Goal: Transaction & Acquisition: Purchase product/service

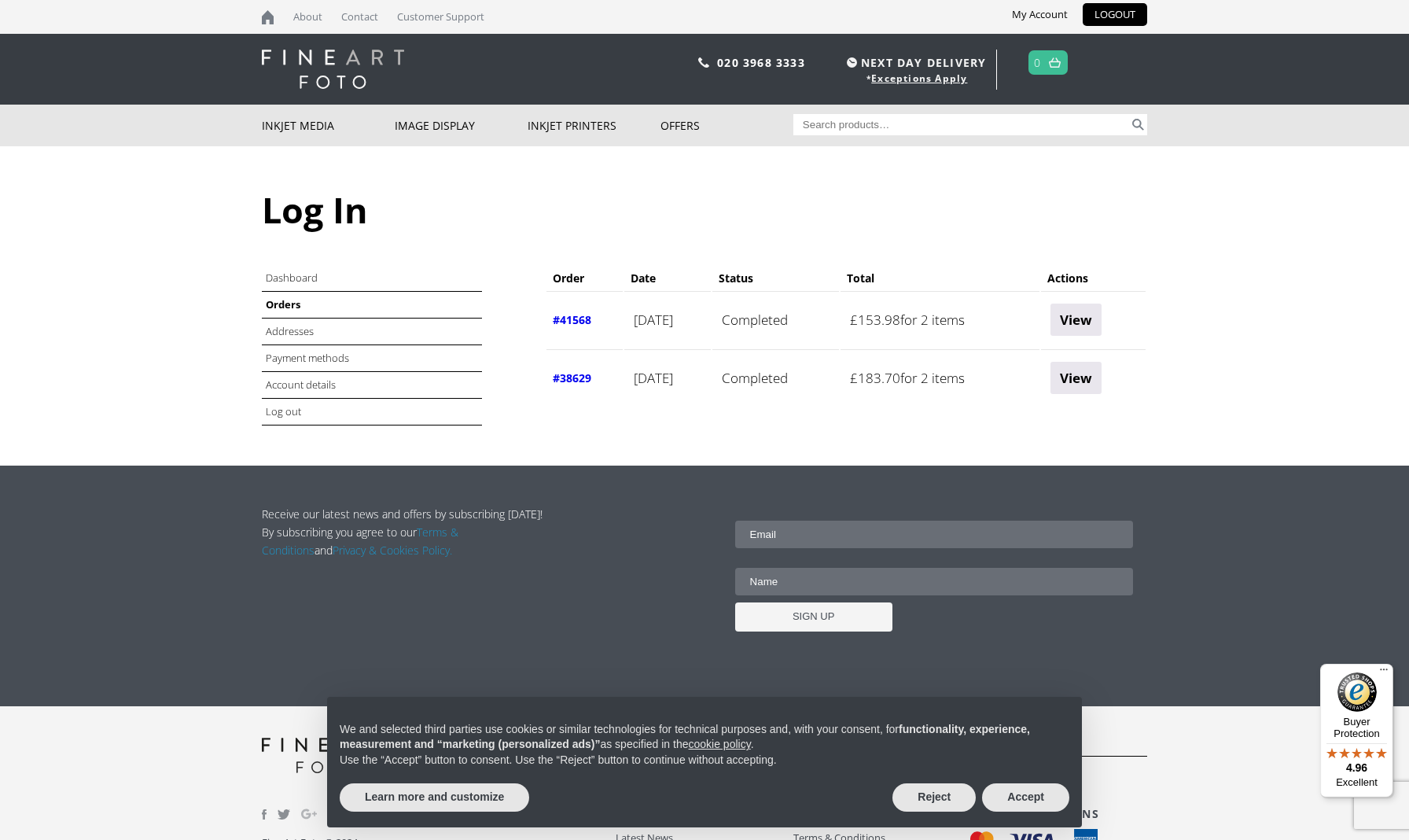
click at [673, 325] on time "1st September 2025" at bounding box center [653, 319] width 39 height 18
click at [1090, 321] on link "View" at bounding box center [1076, 319] width 51 height 32
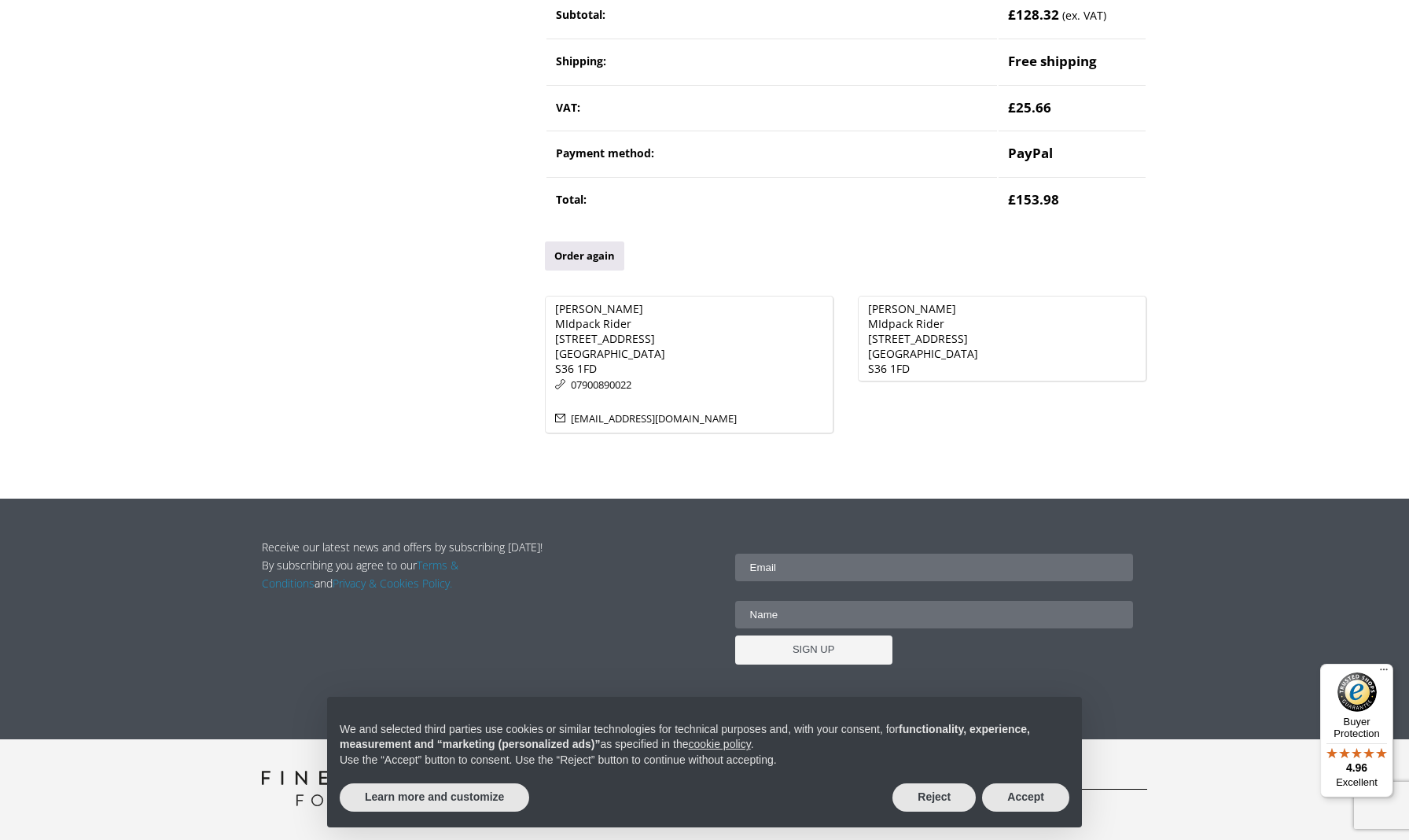
scroll to position [495, 0]
click at [939, 793] on button "Reject" at bounding box center [934, 797] width 83 height 29
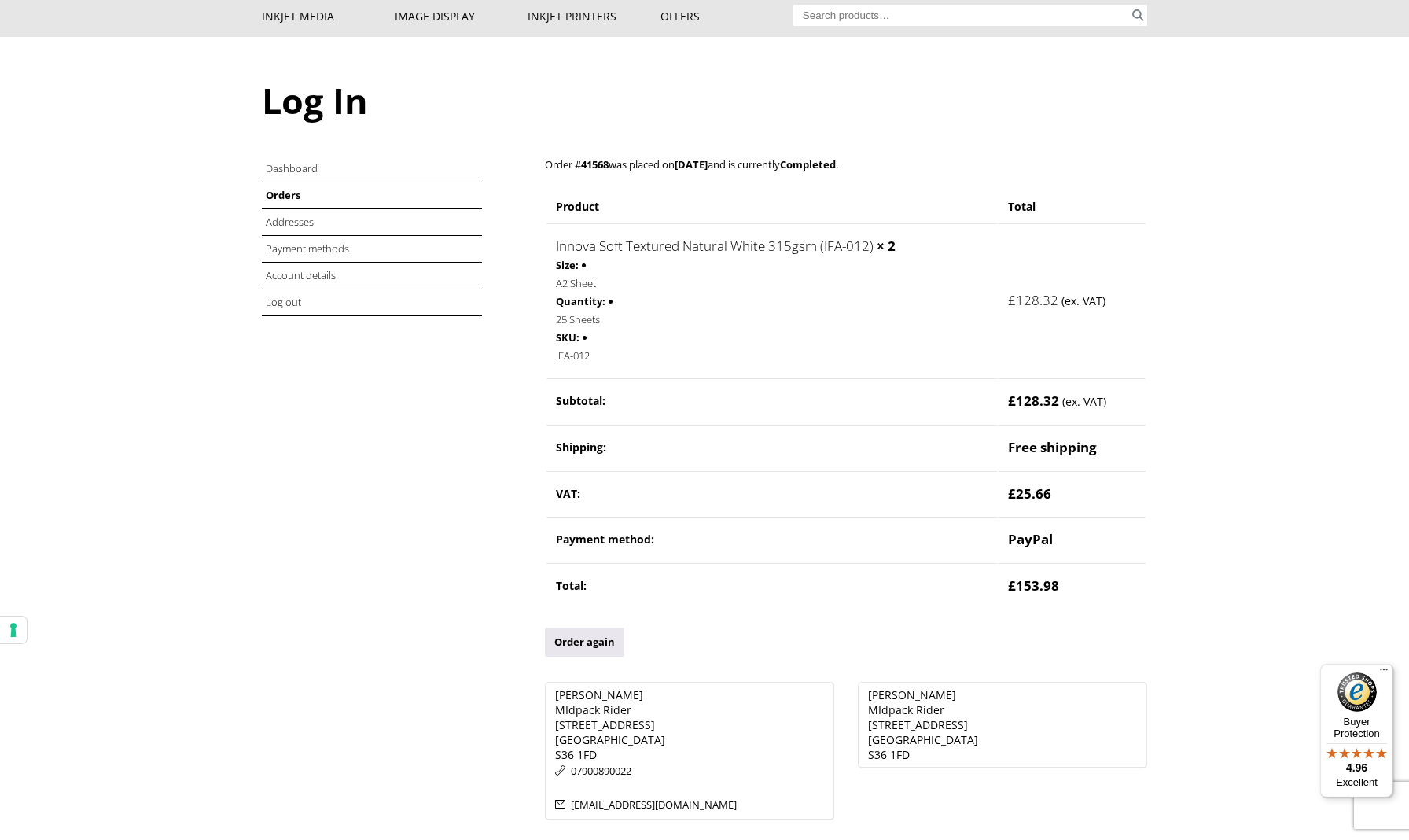
scroll to position [103, 0]
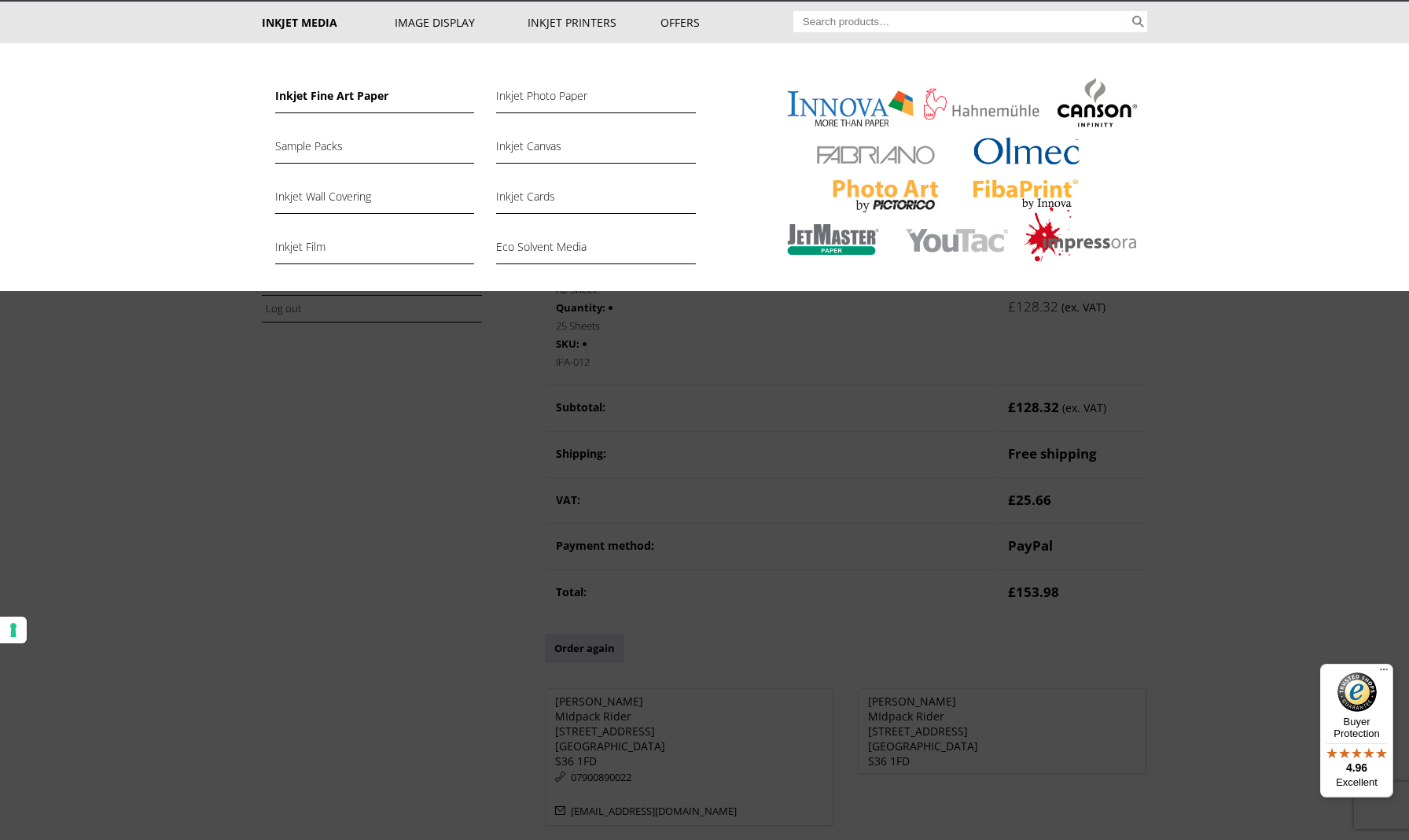
click at [344, 98] on link "Inkjet Fine Art Paper" at bounding box center [374, 100] width 199 height 27
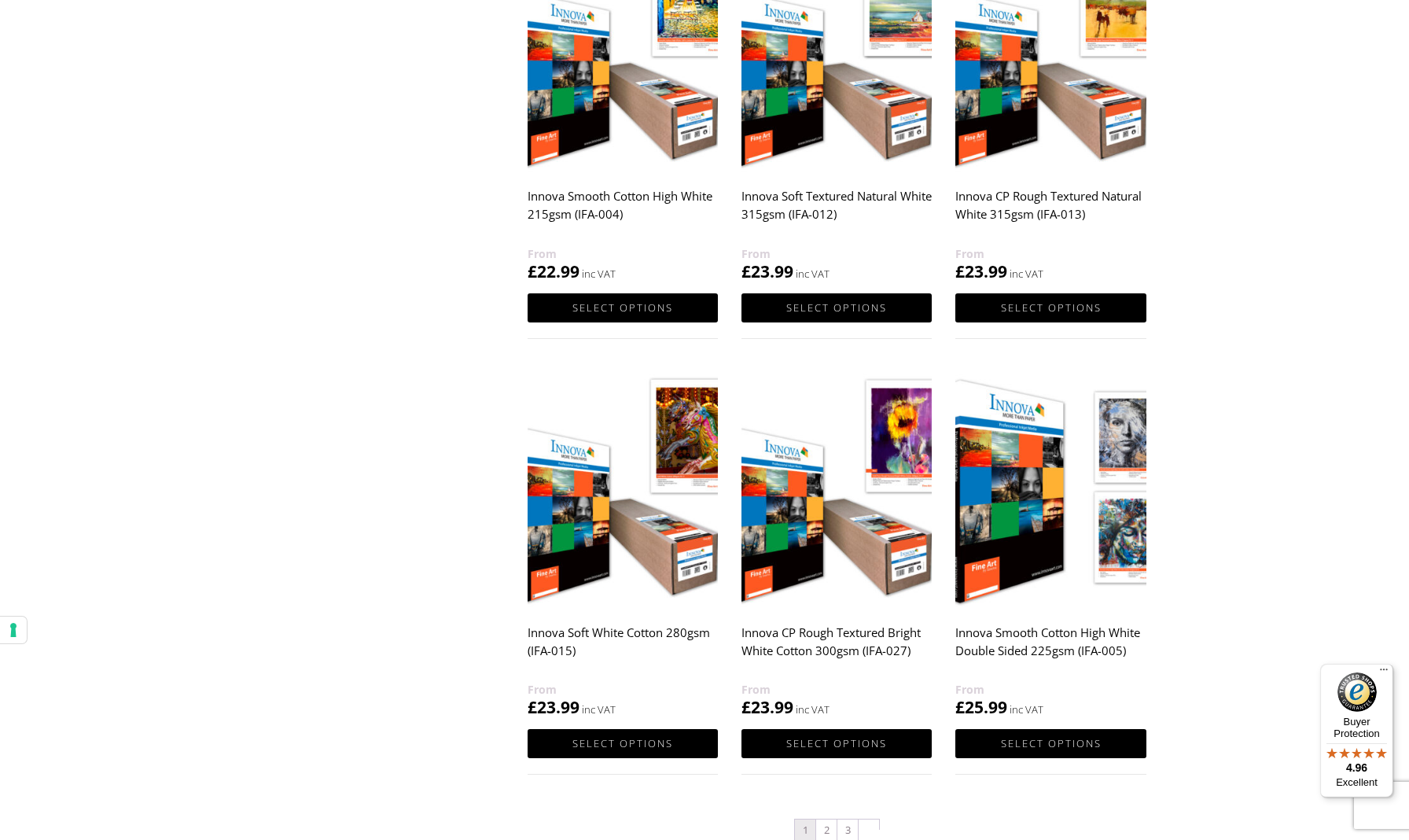
scroll to position [1275, 0]
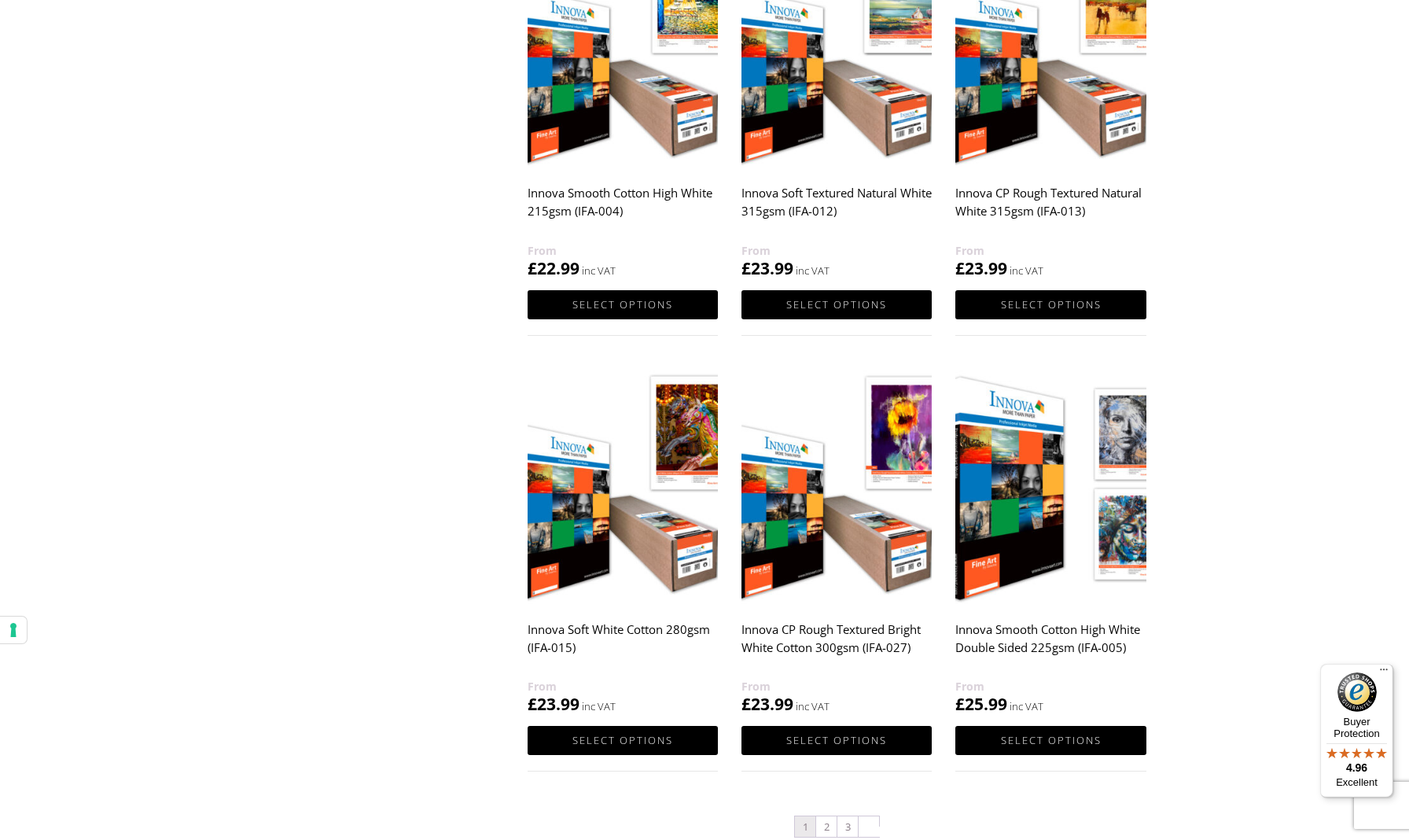
click at [868, 626] on h2 "Innova CP Rough Textured Bright White Cotton 300gsm (IFA-027)" at bounding box center [836, 646] width 190 height 62
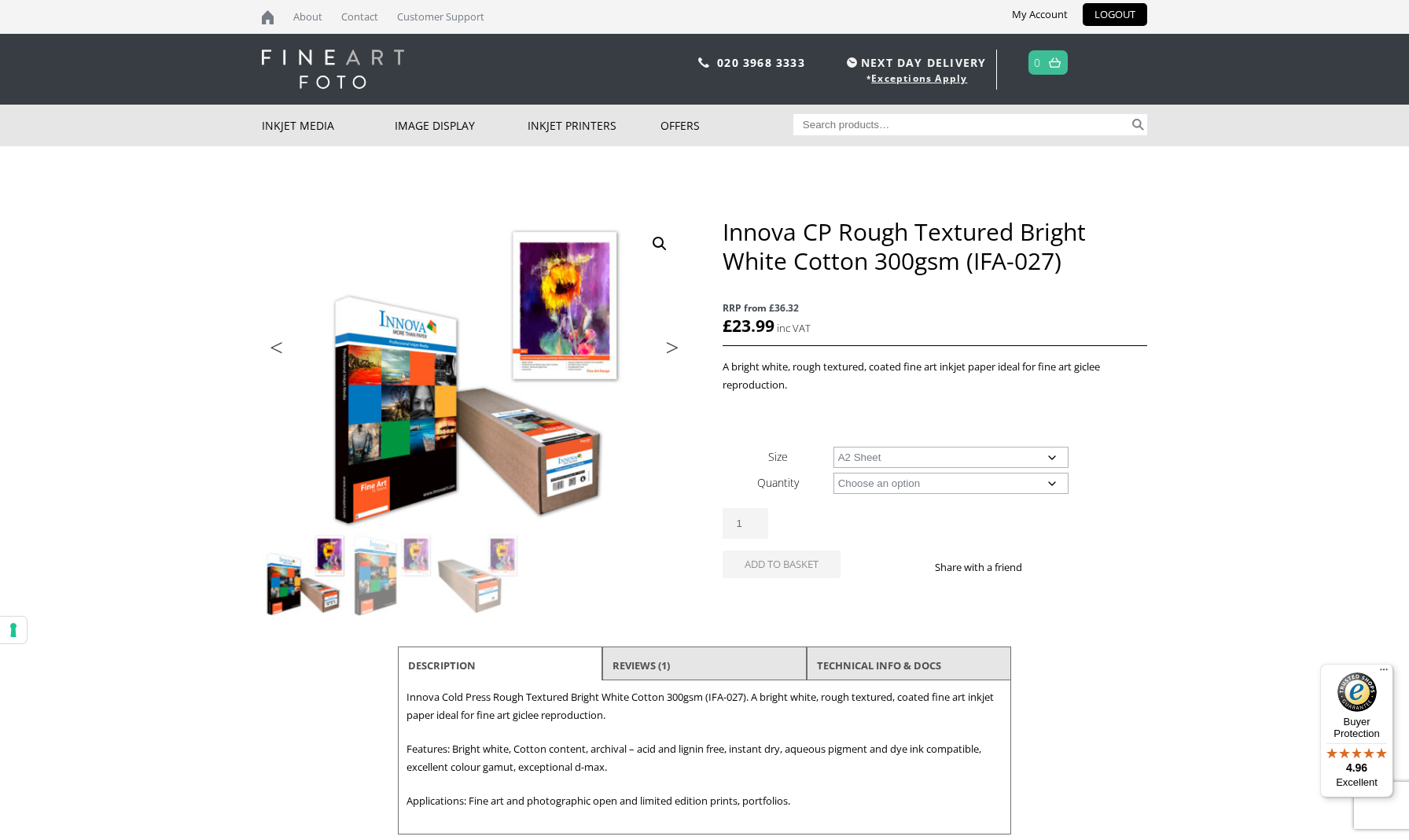
select select "a2-sheet"
select select "25-sheets"
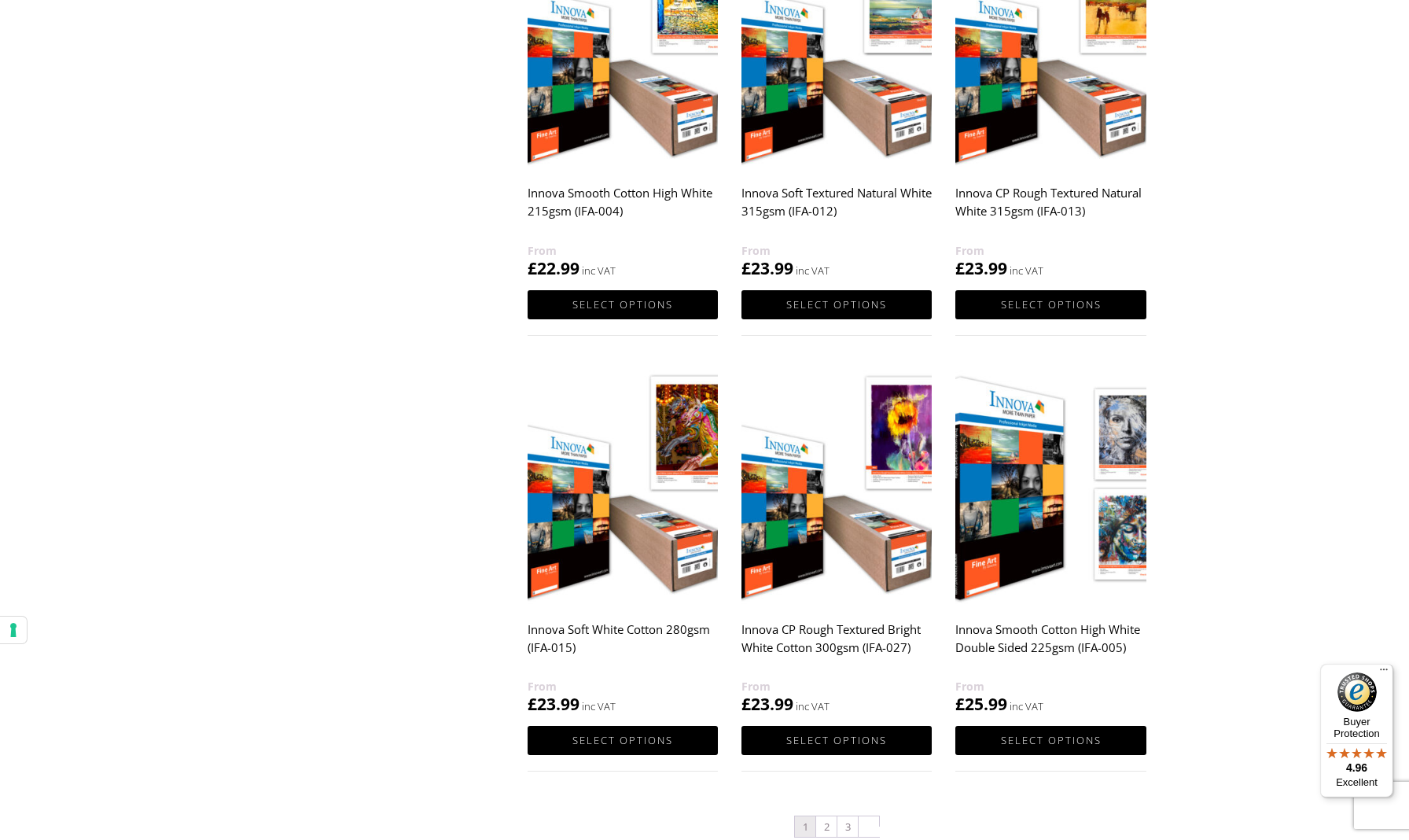
scroll to position [1275, 0]
click at [645, 548] on img at bounding box center [622, 484] width 190 height 238
click at [616, 736] on link "Select options" at bounding box center [622, 740] width 190 height 30
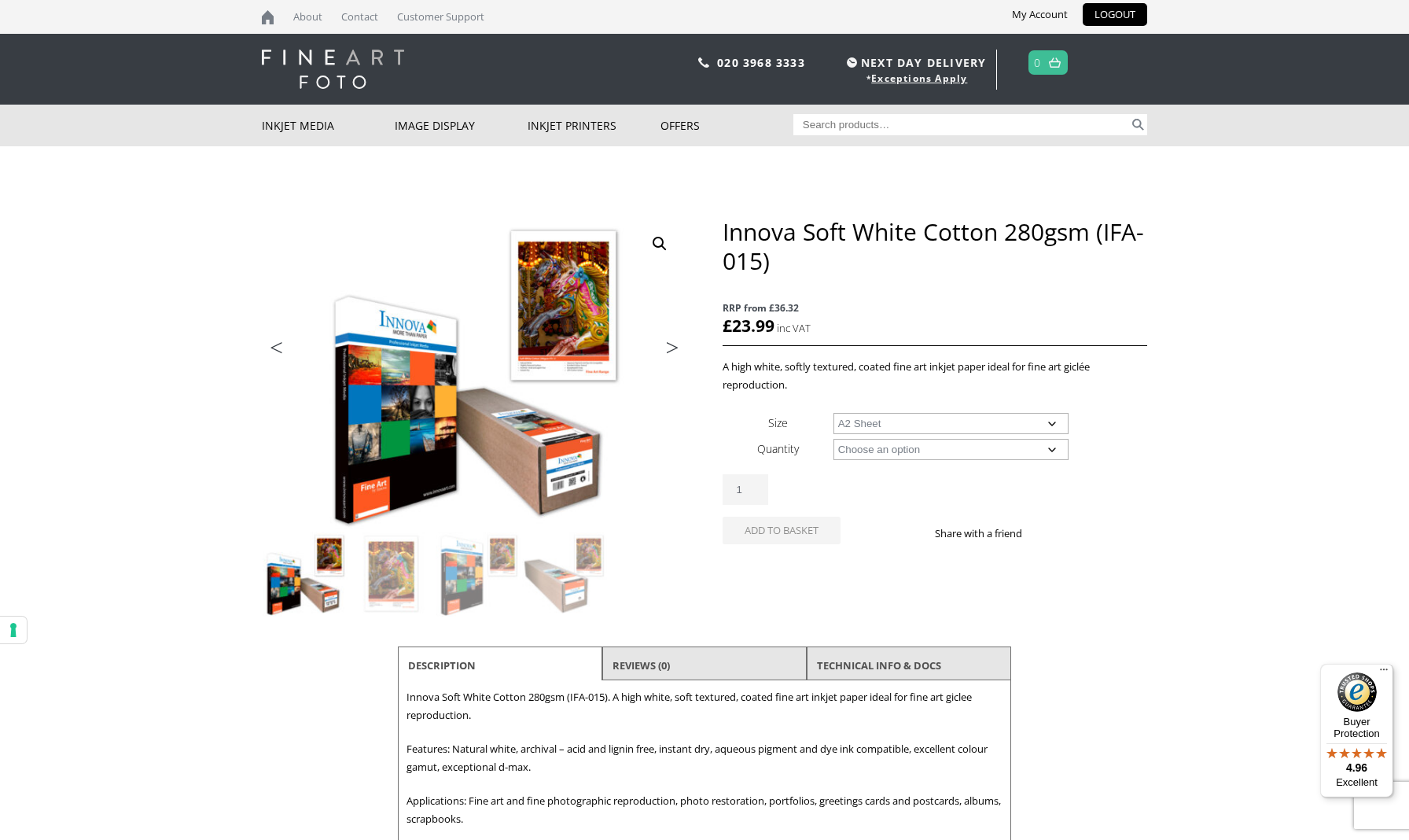
select select "a2-sheet"
select select "25-sheets"
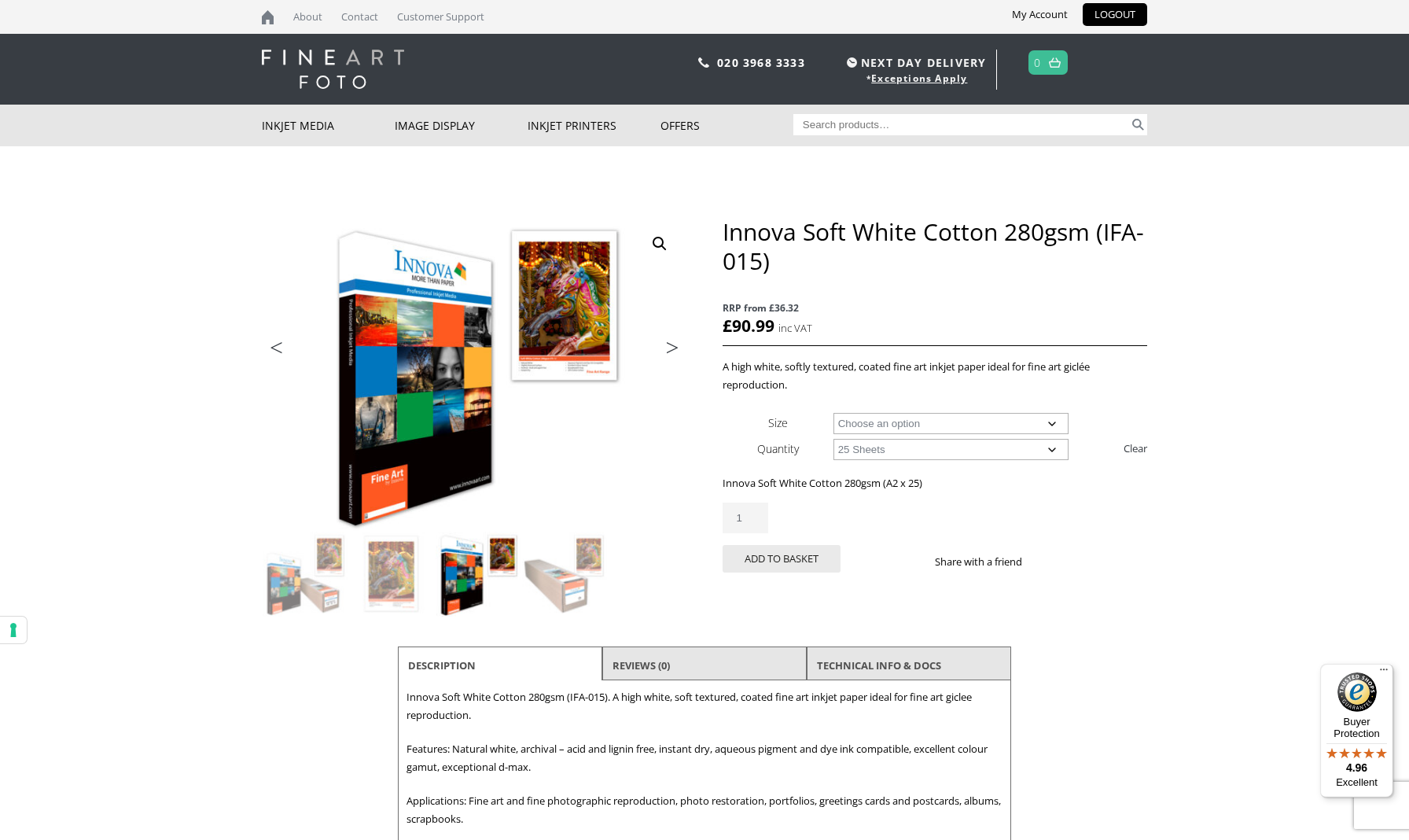
click at [846, 123] on input "Search for:" at bounding box center [962, 124] width 337 height 21
type input "brilliant archival matte"
click at [1138, 124] on button "Search" at bounding box center [1138, 124] width 18 height 21
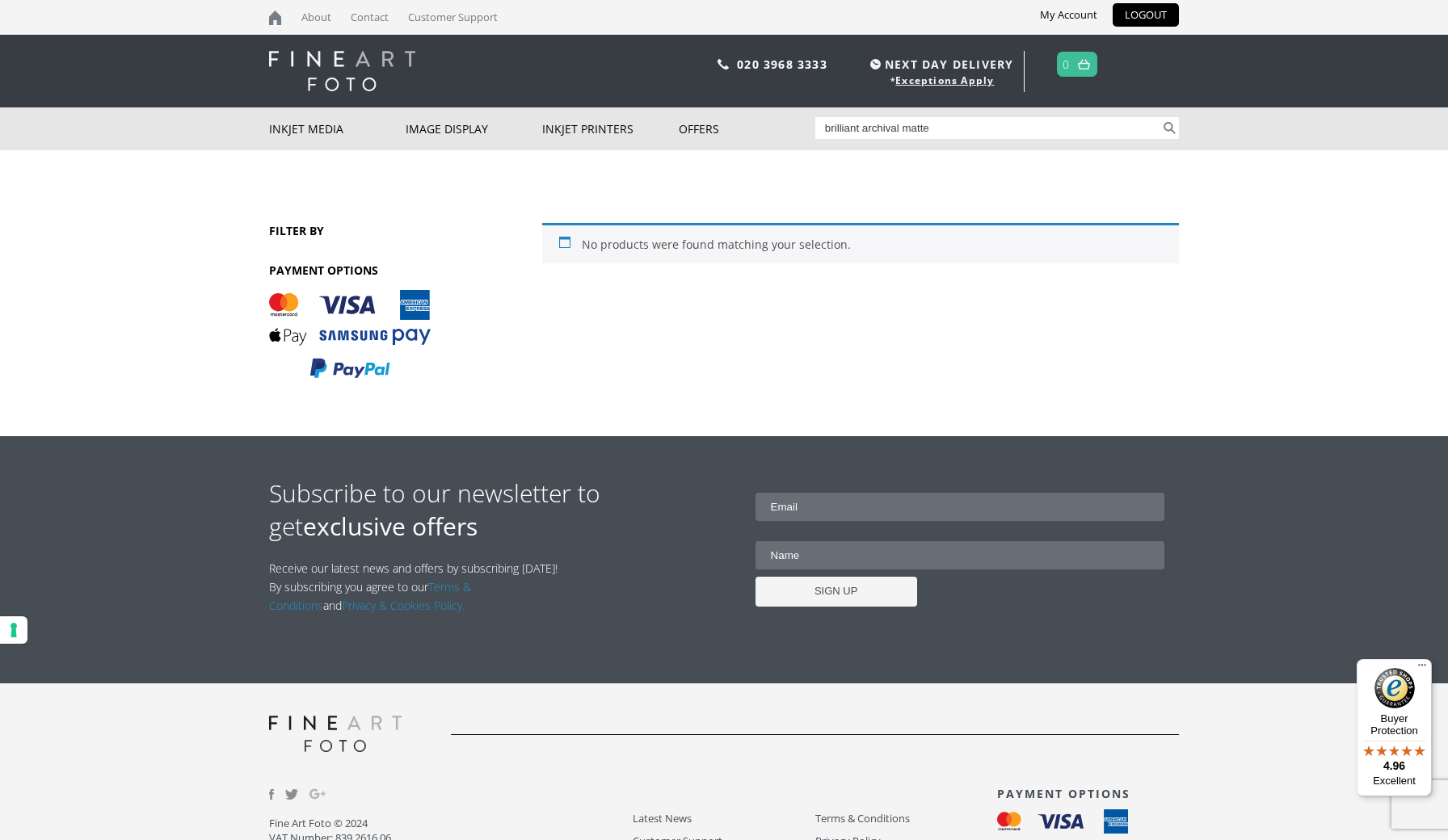
click at [957, 134] on input "brilliant archival matte" at bounding box center [989, 128] width 346 height 21
click at [857, 128] on input "brilliant archival matte" at bounding box center [989, 128] width 346 height 21
type input "archival matte"
click at [1170, 128] on button "Search" at bounding box center [1170, 128] width 19 height 21
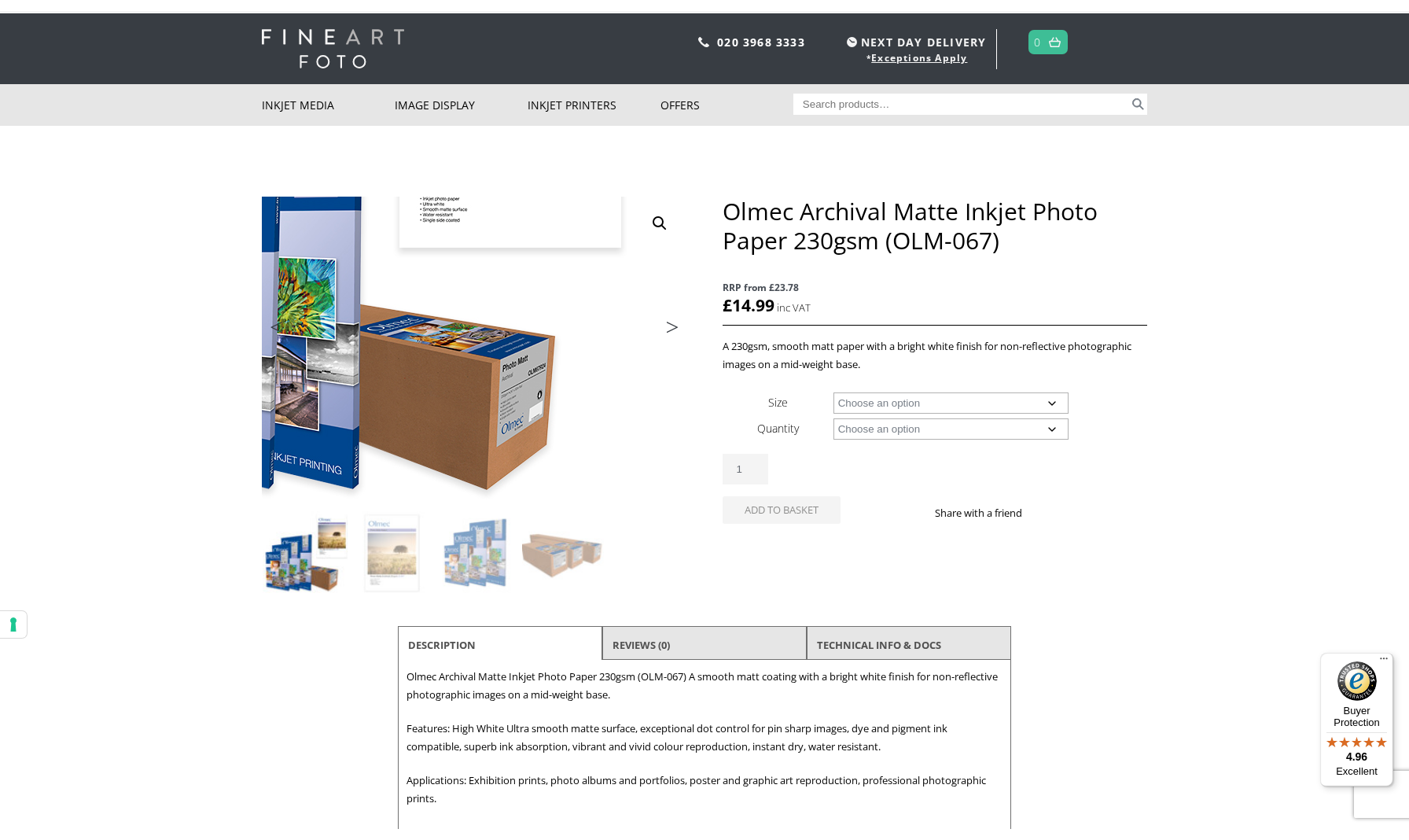
scroll to position [29, 0]
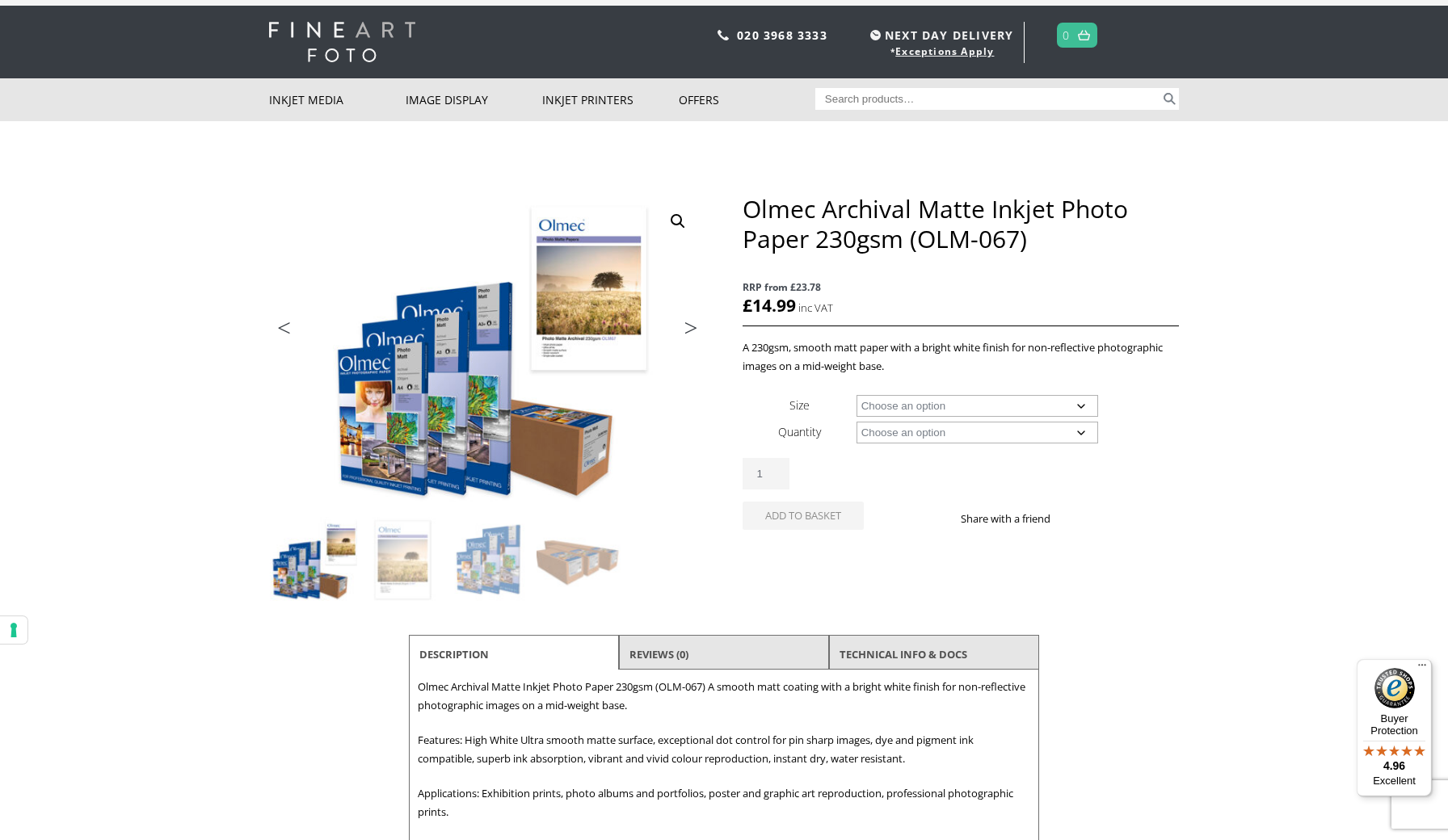
click at [909, 416] on td "Choose an option A4 Sheet A3 Sheet A3+ Sheet A2 Sheet 17" Wide Roll 24" Wide Ro…" at bounding box center [1017, 405] width 322 height 27
select select "a2-sheet"
select select "50-sheets"
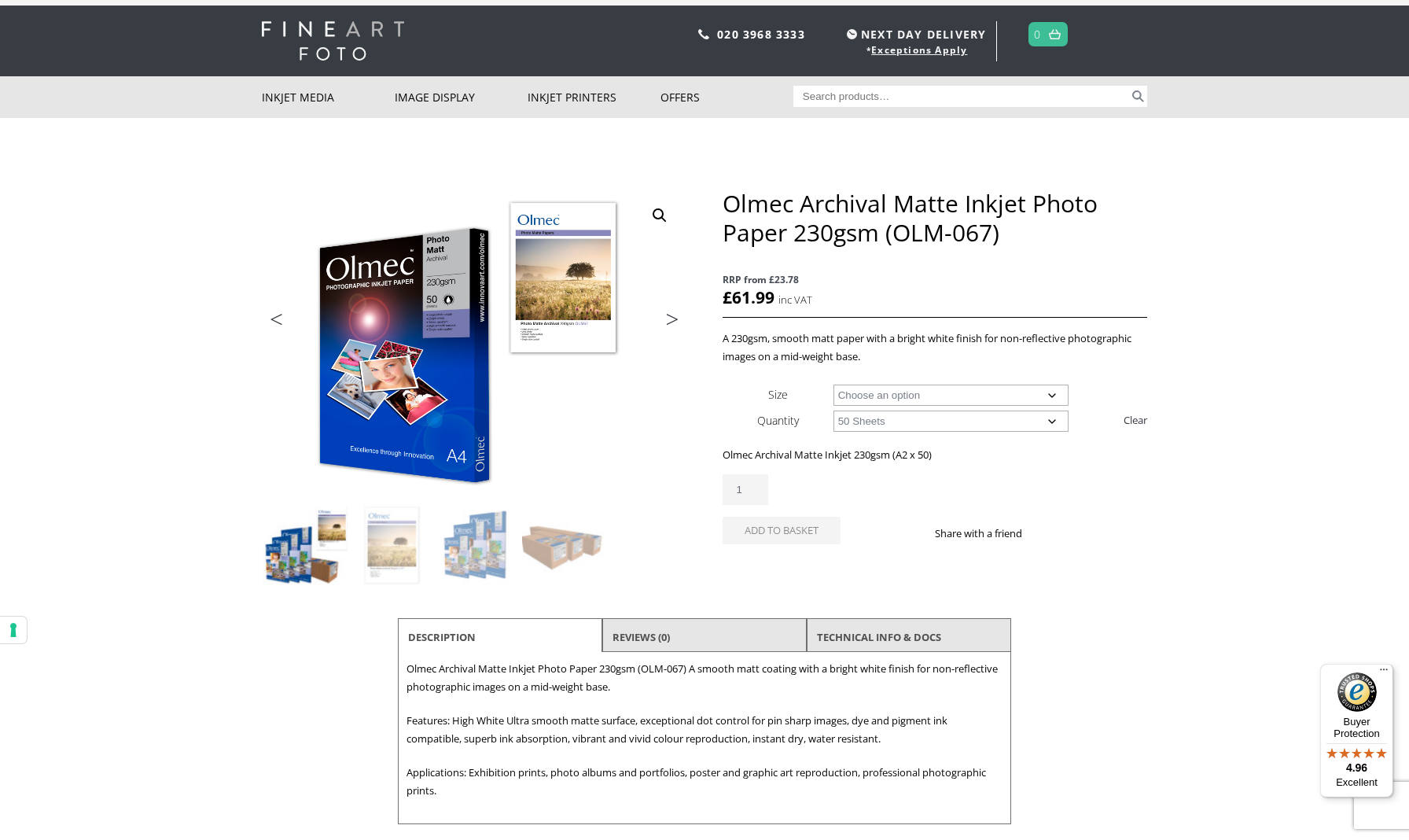
drag, startPoint x: 601, startPoint y: 32, endPoint x: 597, endPoint y: 23, distance: 9.8
click at [597, 23] on link at bounding box center [439, 40] width 354 height 39
